Goal: Navigation & Orientation: Find specific page/section

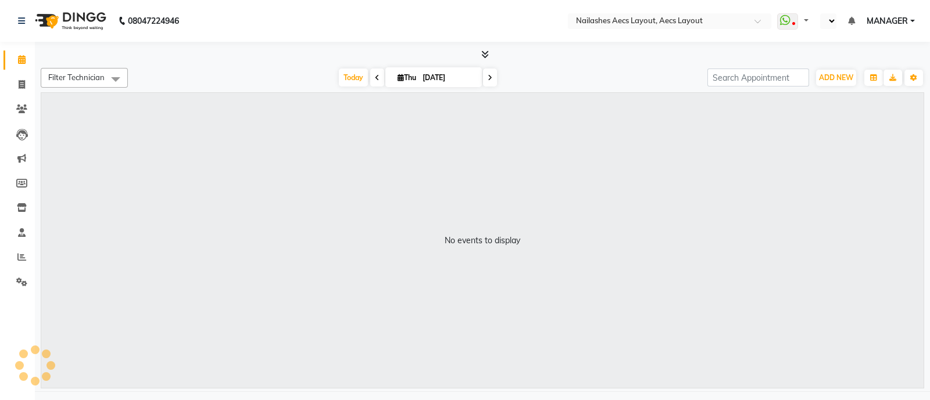
select select "en"
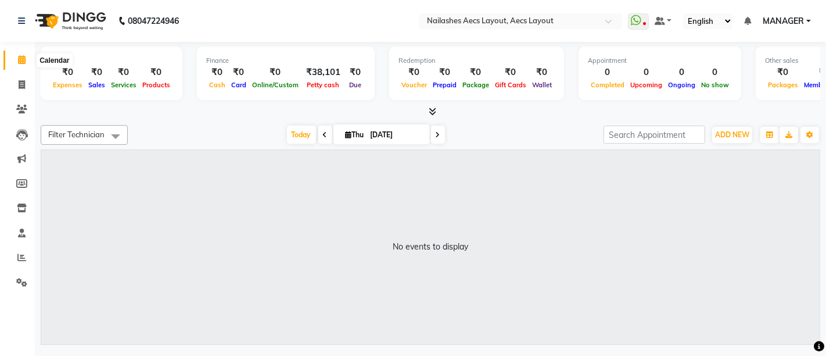
click at [16, 58] on span at bounding box center [22, 59] width 20 height 13
